Goal: Task Accomplishment & Management: Complete application form

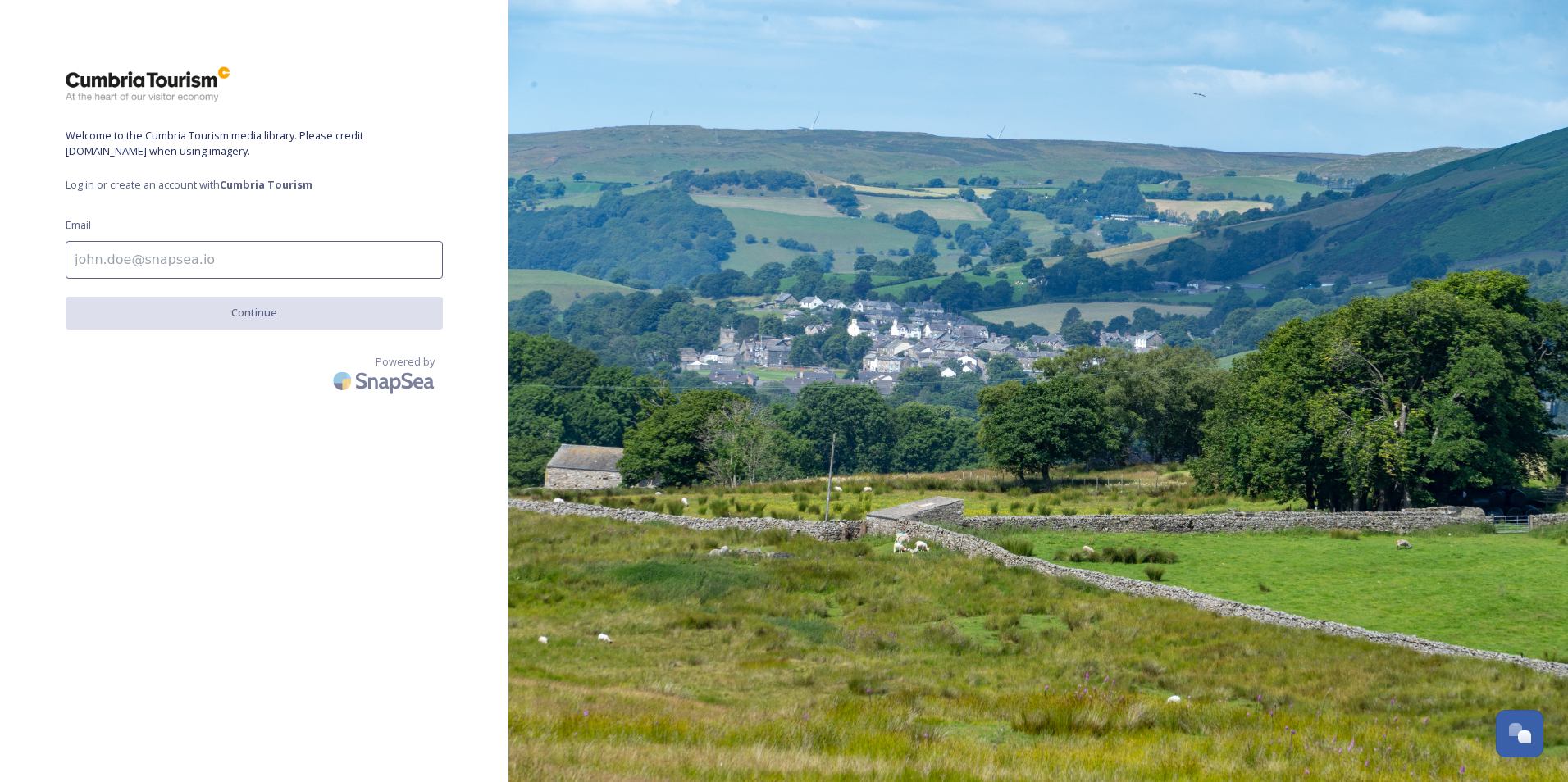
click at [145, 257] on input at bounding box center [254, 260] width 377 height 37
type input "[PERSON_NAME][EMAIL_ADDRESS][DOMAIN_NAME]"
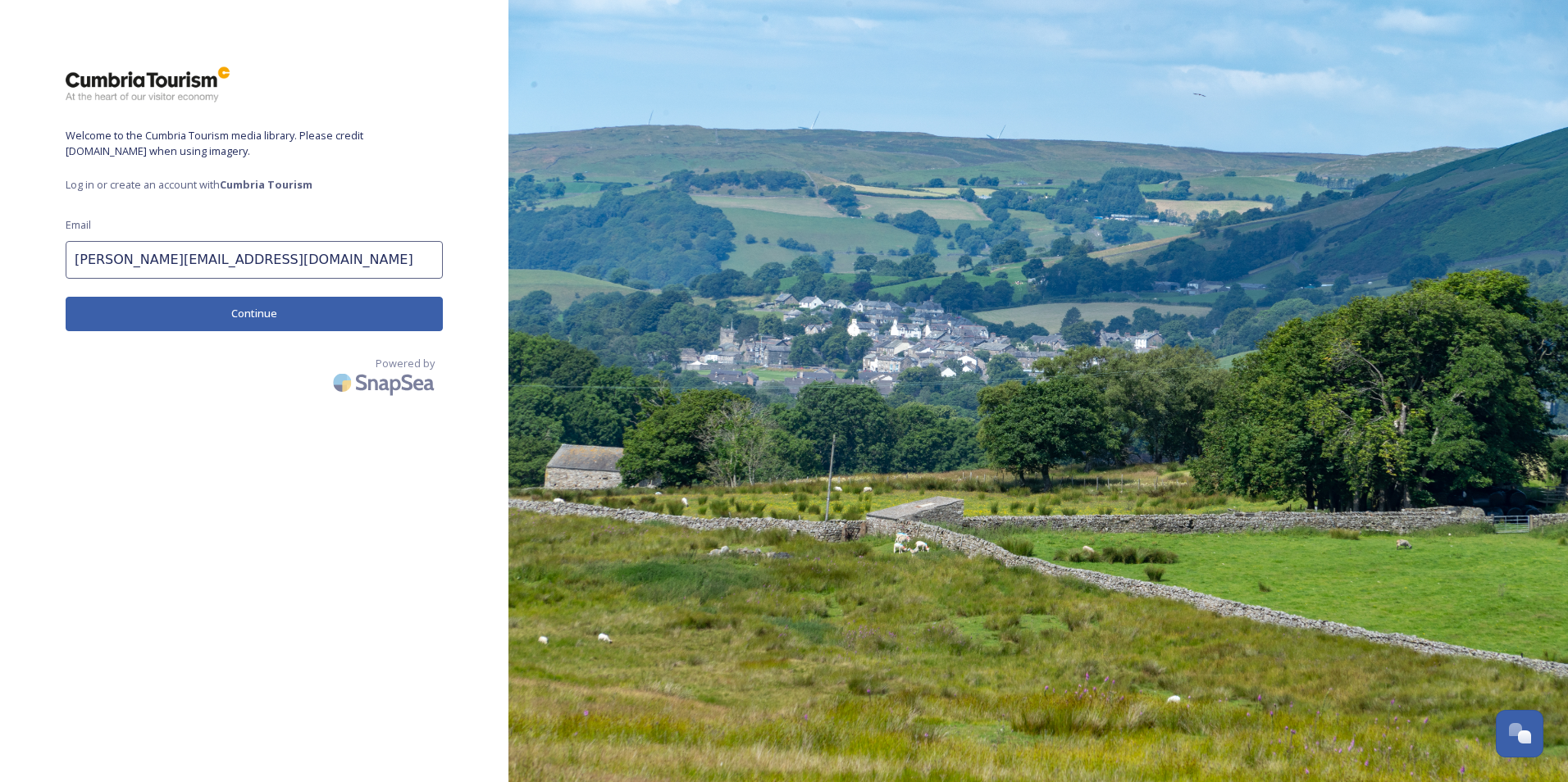
click at [250, 324] on button "Continue" at bounding box center [254, 313] width 377 height 33
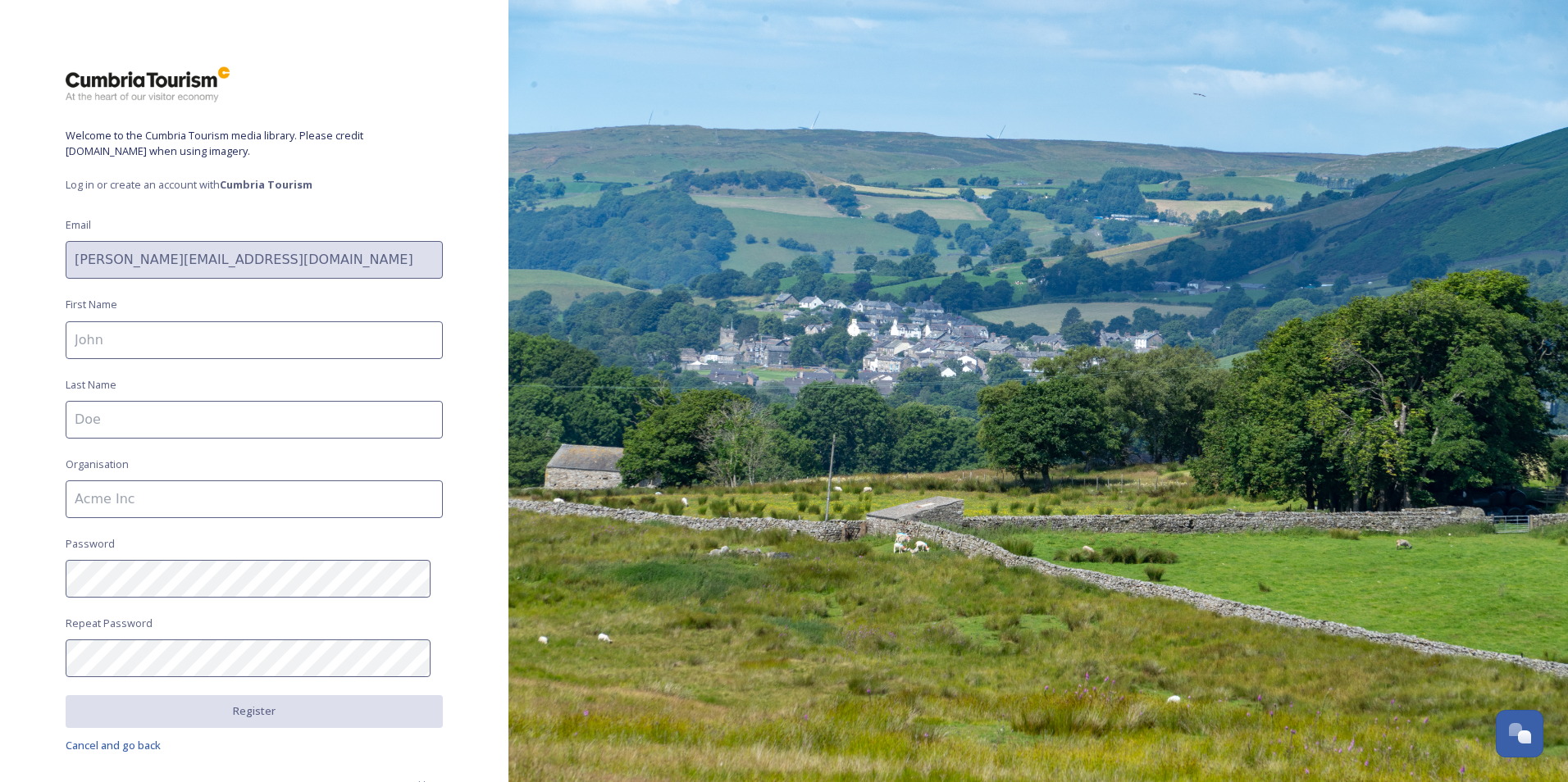
click at [177, 341] on input at bounding box center [254, 340] width 377 height 37
type input "[PERSON_NAME]"
type input "Pocock"
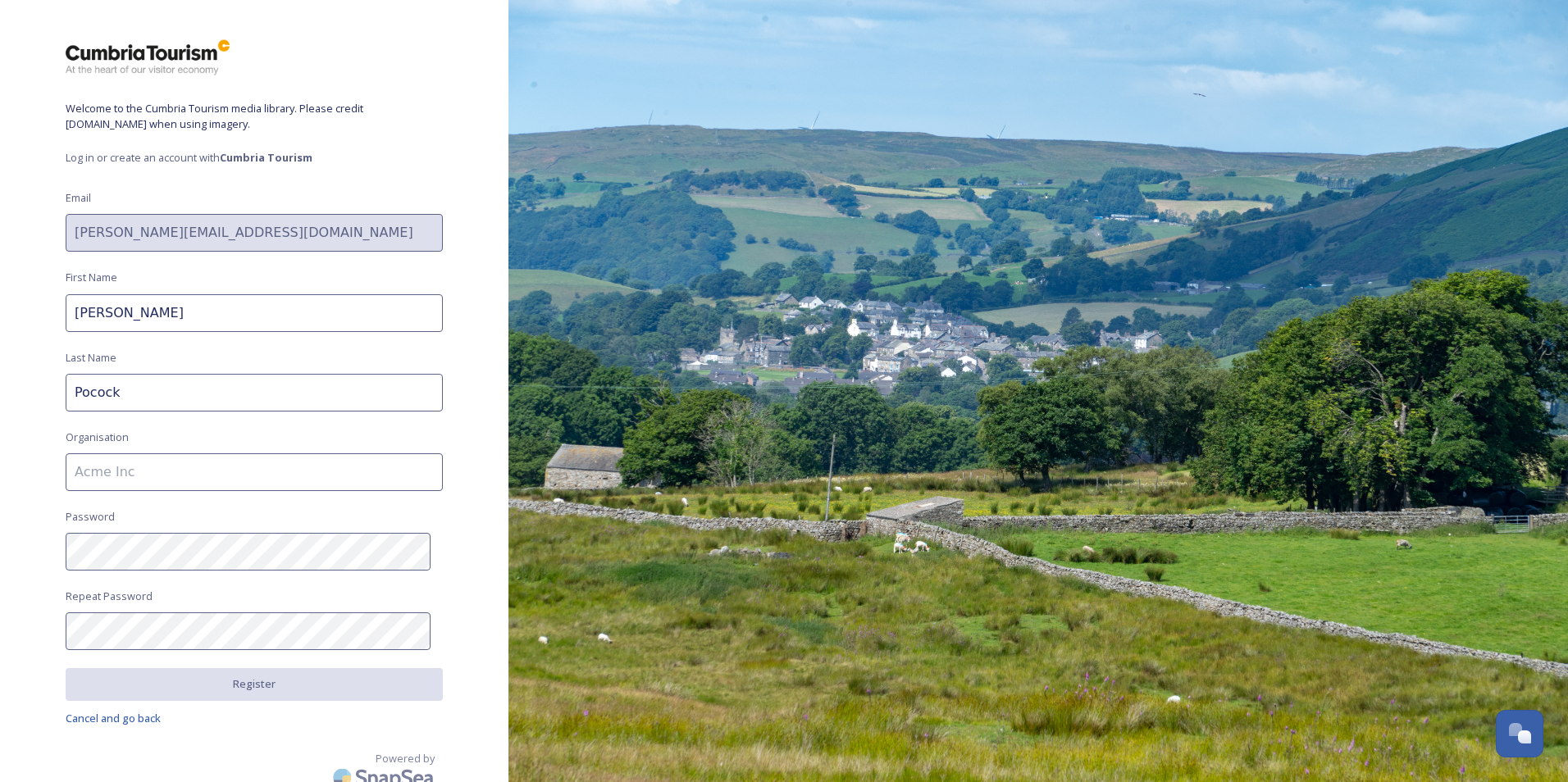
scroll to position [42, 0]
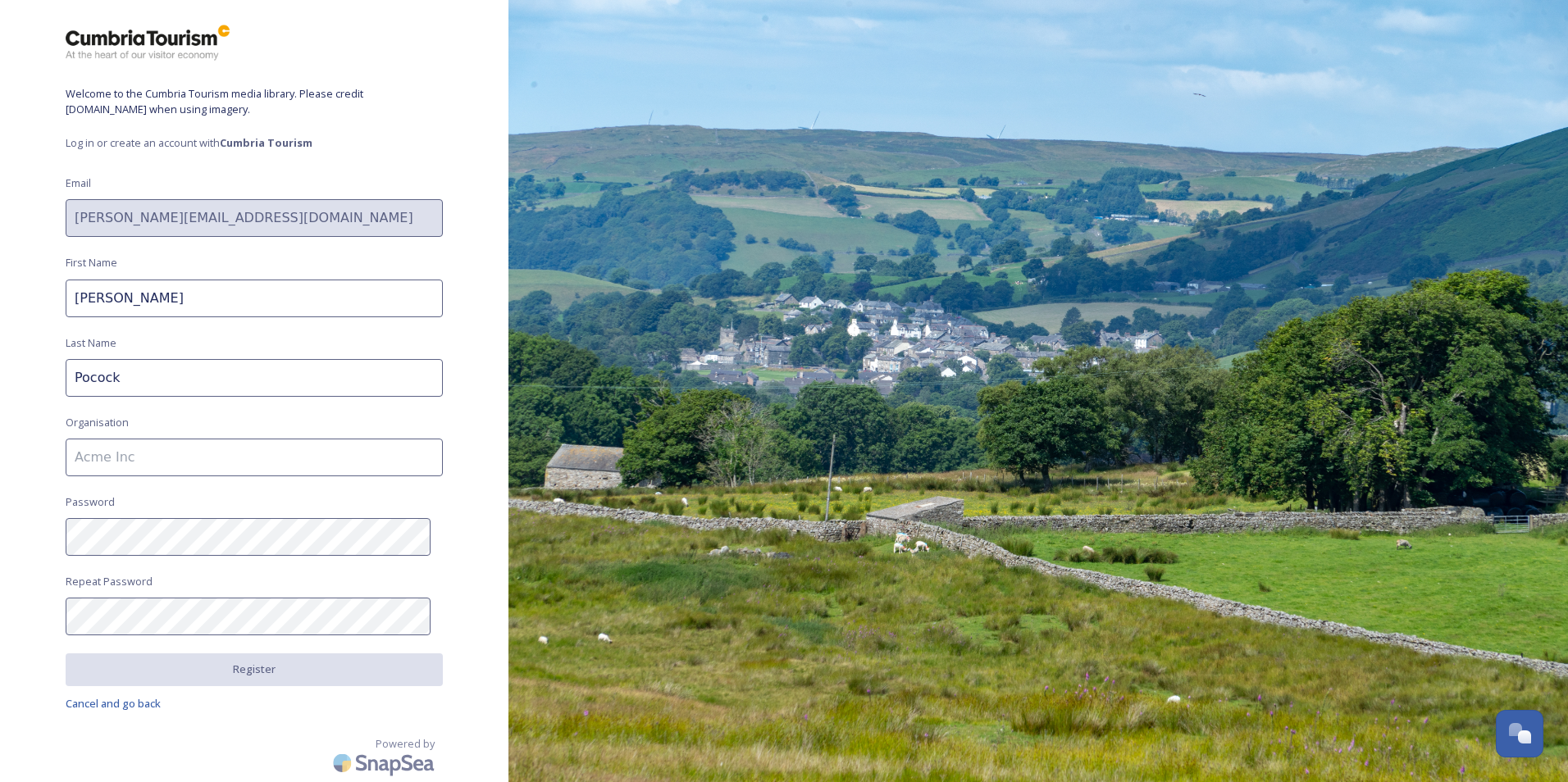
click at [123, 464] on input at bounding box center [254, 457] width 377 height 37
type input "The [GEOGRAPHIC_DATA]"
drag, startPoint x: 233, startPoint y: 570, endPoint x: 242, endPoint y: 593, distance: 24.7
click at [234, 576] on div "Welcome to the Cumbria Tourism media library. Please credit [DOMAIN_NAME] when …" at bounding box center [254, 350] width 509 height 651
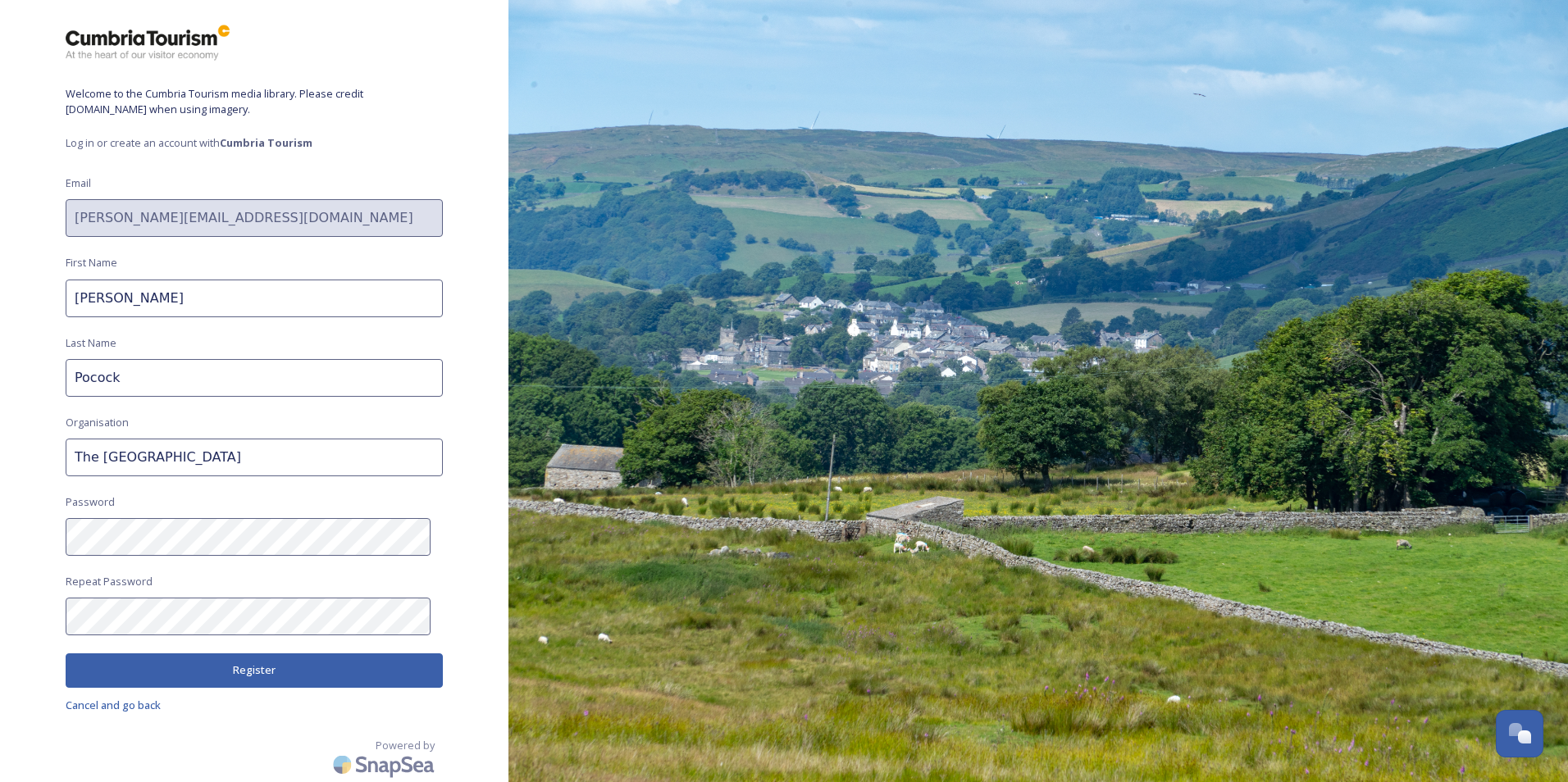
click at [239, 667] on button "Register" at bounding box center [254, 670] width 377 height 33
